Goal: Task Accomplishment & Management: Manage account settings

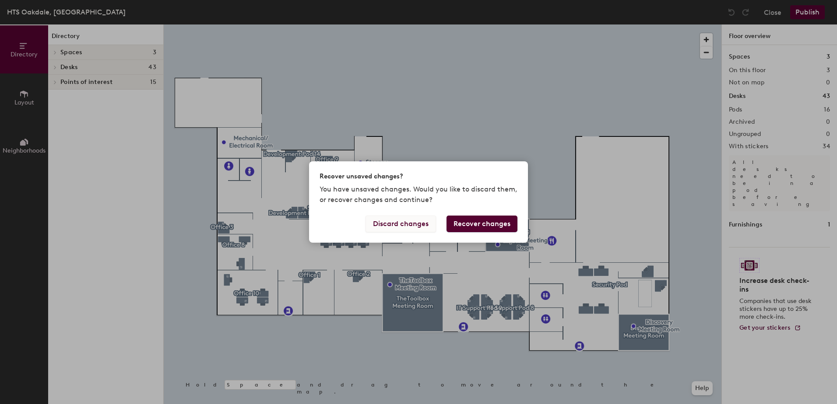
click at [423, 223] on button "Discard changes" at bounding box center [400, 224] width 70 height 17
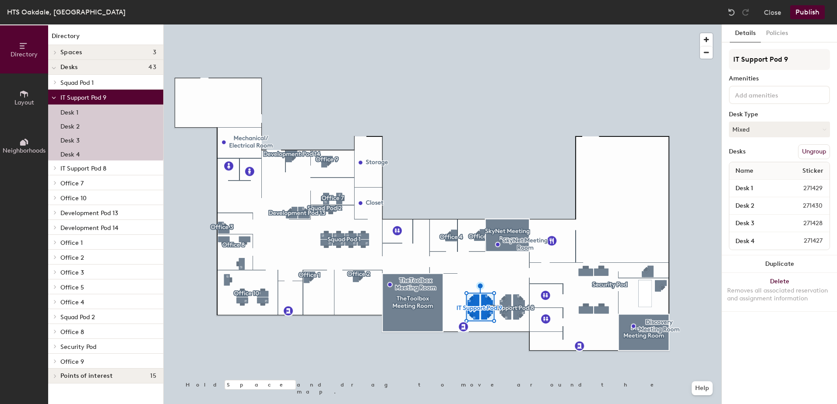
click at [78, 139] on p "Desk 3" at bounding box center [69, 139] width 19 height 10
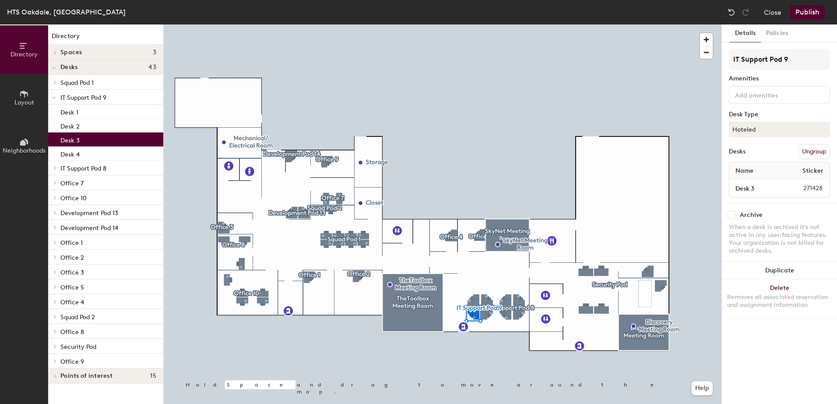
click at [78, 139] on p "Desk 3" at bounding box center [69, 139] width 19 height 10
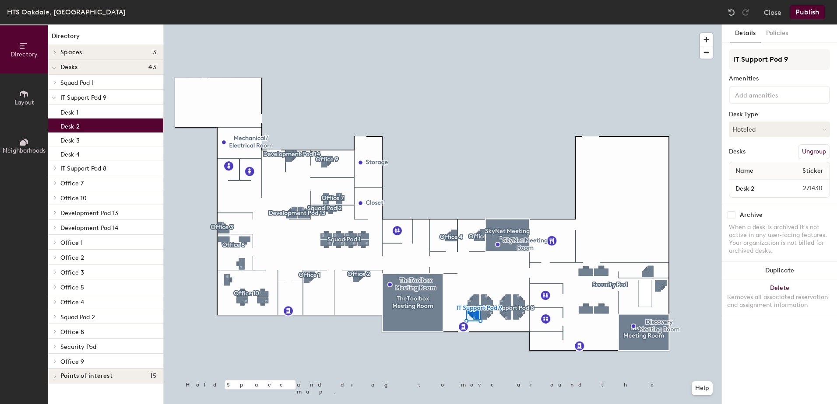
click at [81, 130] on div "Desk 2" at bounding box center [105, 126] width 115 height 14
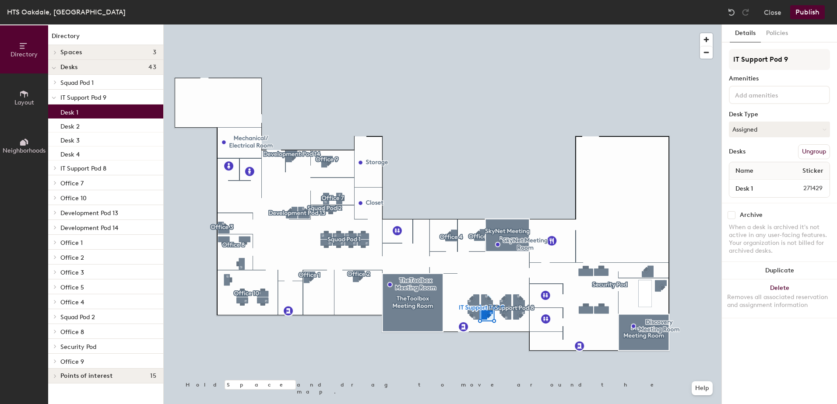
click at [84, 115] on div "Desk 1" at bounding box center [105, 112] width 115 height 14
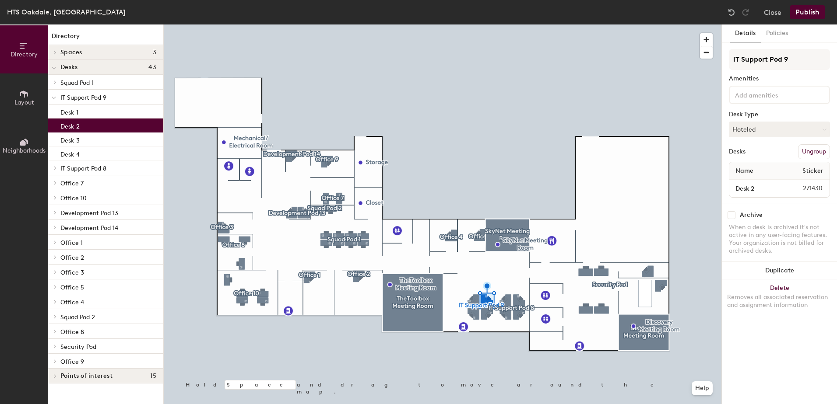
click at [84, 123] on div "Desk 2" at bounding box center [105, 126] width 115 height 14
click at [85, 115] on div "Desk 1" at bounding box center [105, 112] width 115 height 14
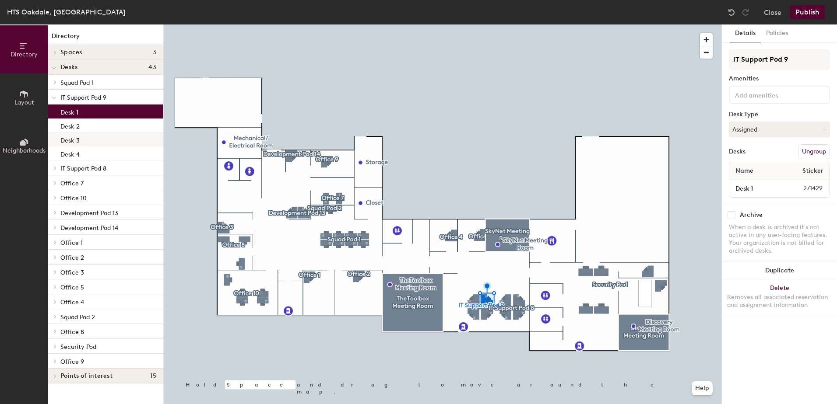
click at [84, 138] on div "Desk 3" at bounding box center [105, 140] width 115 height 14
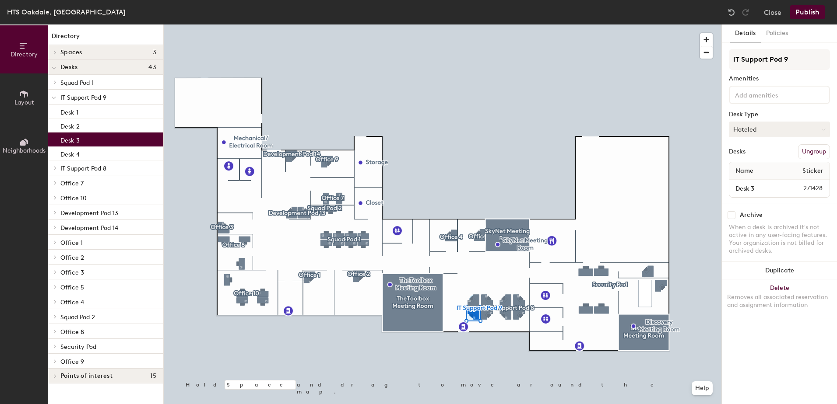
click at [799, 132] on button "Hoteled" at bounding box center [779, 130] width 101 height 16
click at [744, 155] on div "Assigned" at bounding box center [773, 156] width 88 height 13
click at [775, 136] on button "Assigned" at bounding box center [779, 130] width 101 height 16
click at [775, 130] on button "Assigned" at bounding box center [779, 130] width 101 height 16
click at [816, 9] on button "Publish" at bounding box center [807, 12] width 35 height 14
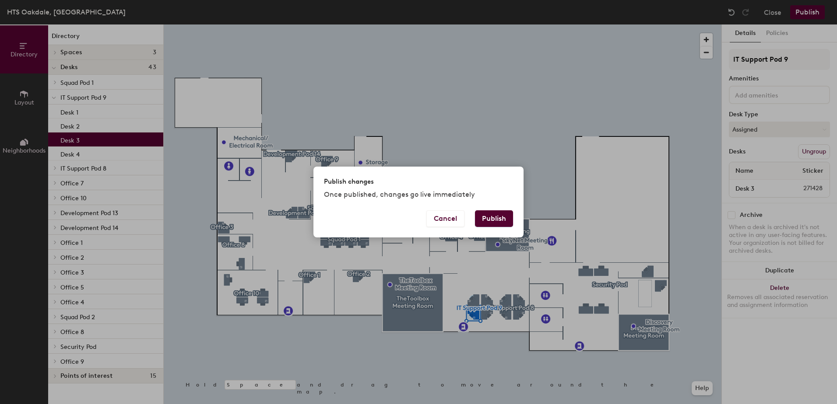
click at [505, 215] on button "Publish" at bounding box center [494, 218] width 38 height 17
